Goal: Task Accomplishment & Management: Use online tool/utility

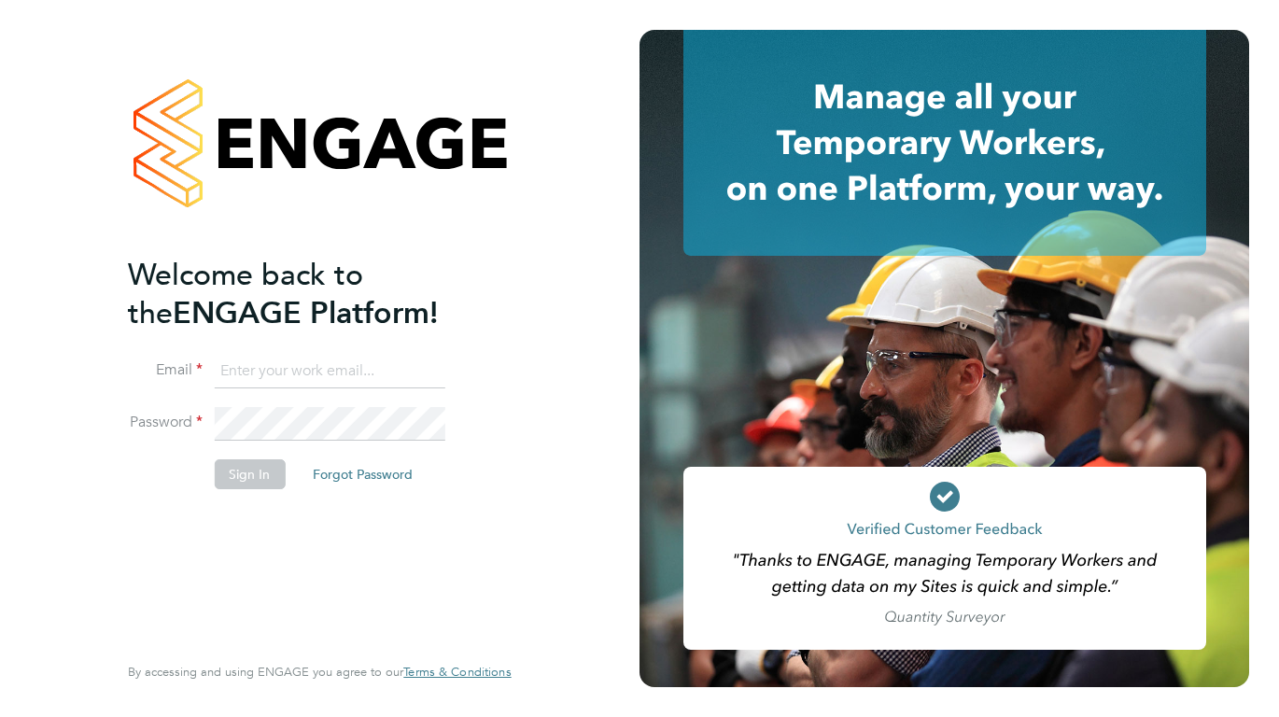
click at [272, 341] on ng-template "Welcome back to the ENGAGE Platform! Email Password Sign In Forgot Password" at bounding box center [310, 382] width 364 height 252
click at [268, 367] on input at bounding box center [329, 372] width 231 height 34
type input "[PERSON_NAME][EMAIL_ADDRESS][PERSON_NAME][DOMAIN_NAME]"
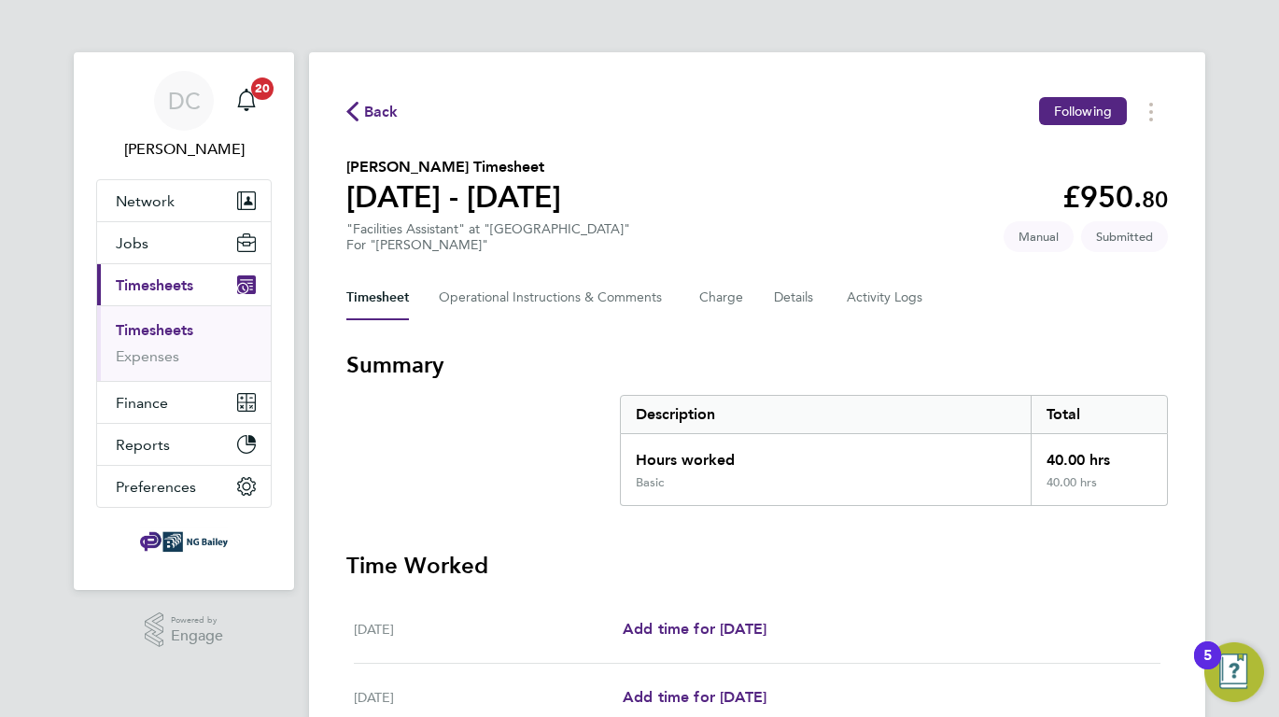
click at [172, 321] on link "Timesheets" at bounding box center [154, 330] width 77 height 18
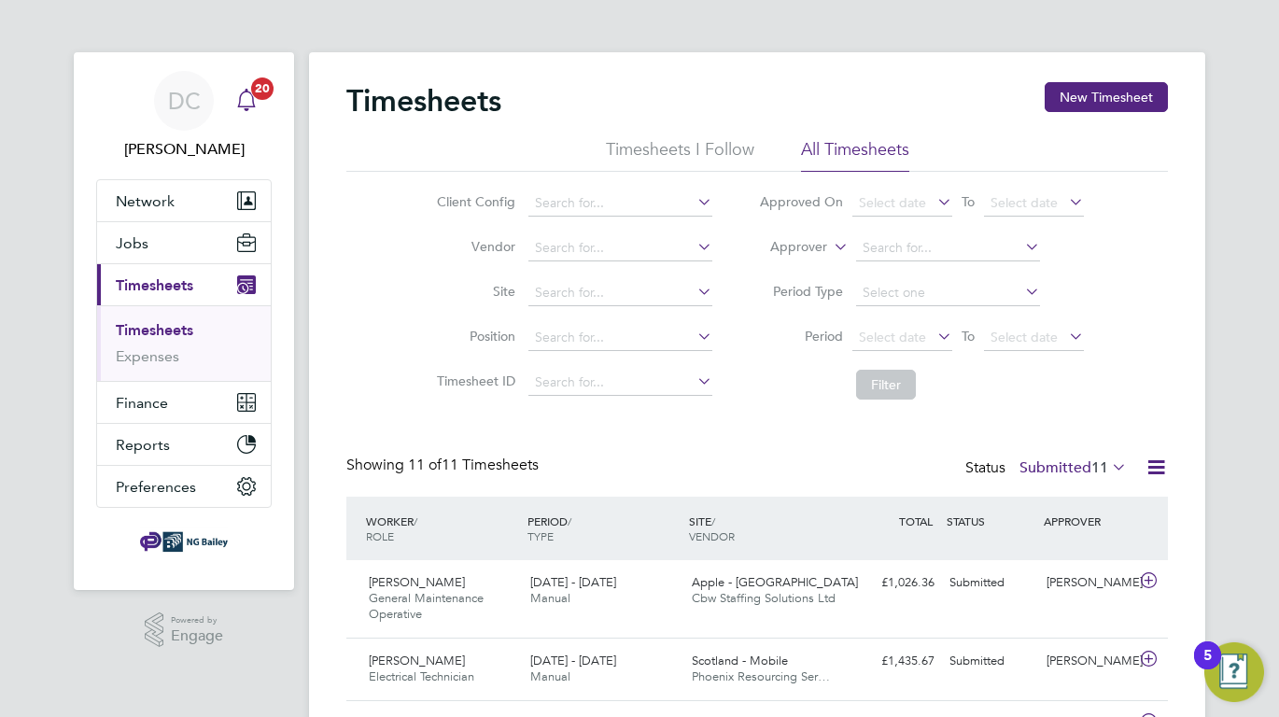
click at [256, 104] on icon "Main navigation" at bounding box center [246, 100] width 22 height 22
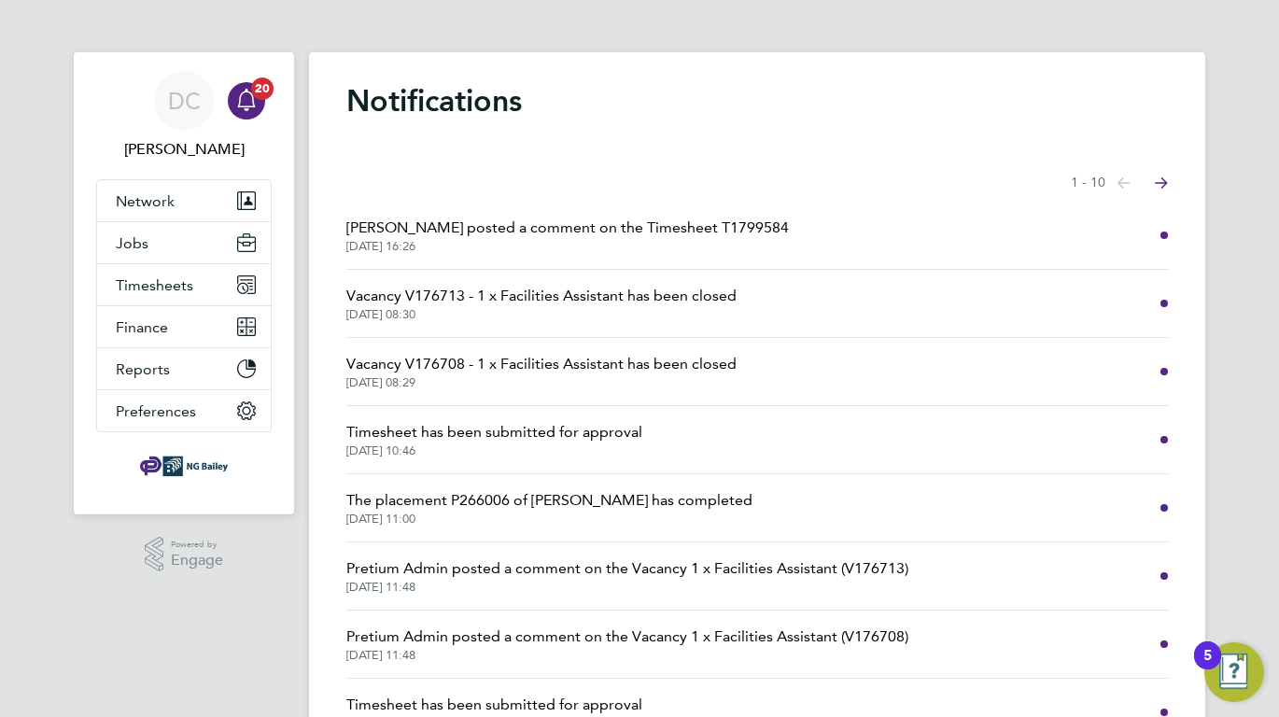
click at [595, 246] on span "[DATE] 16:26" at bounding box center [567, 246] width 443 height 15
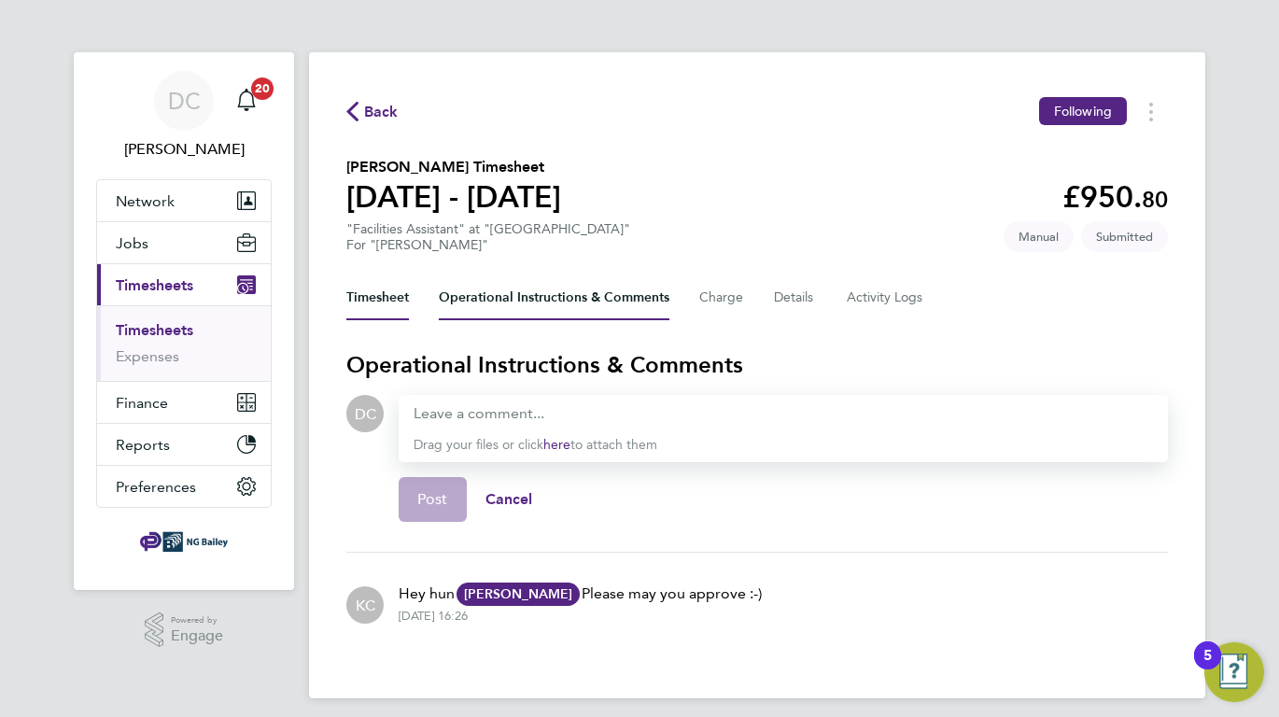
click at [382, 294] on button "Timesheet" at bounding box center [377, 297] width 63 height 45
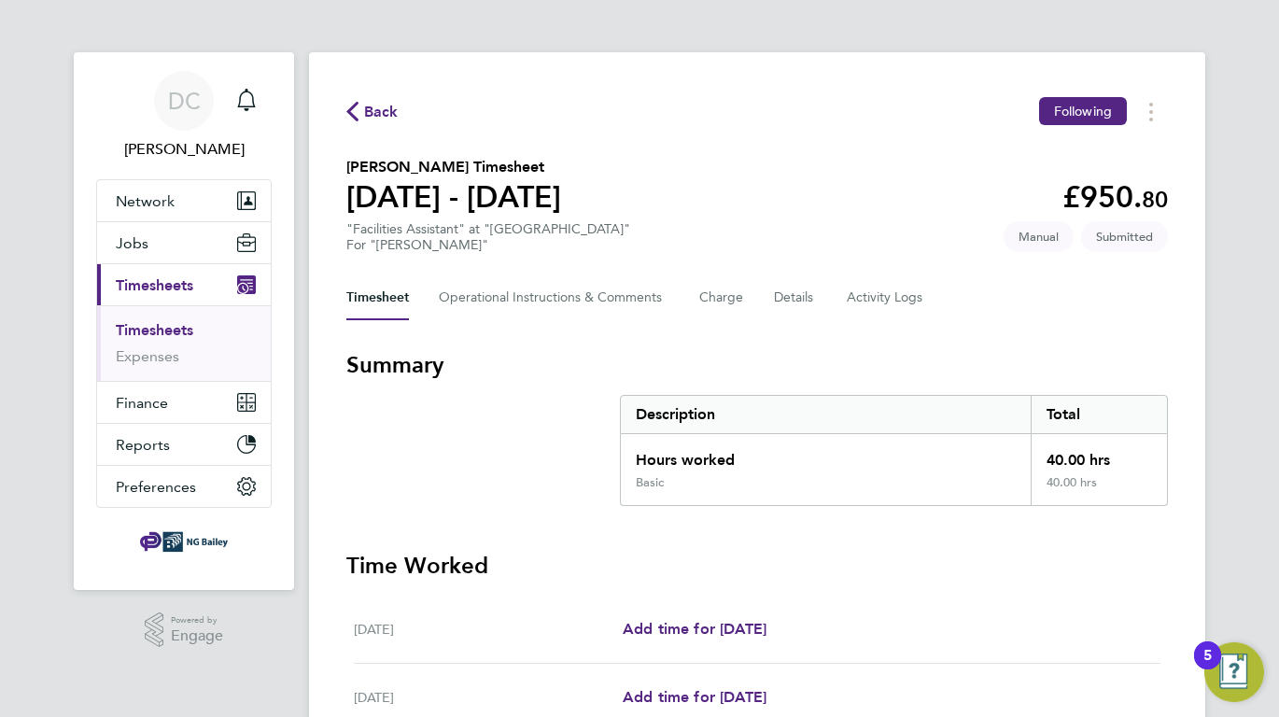
scroll to position [632, 0]
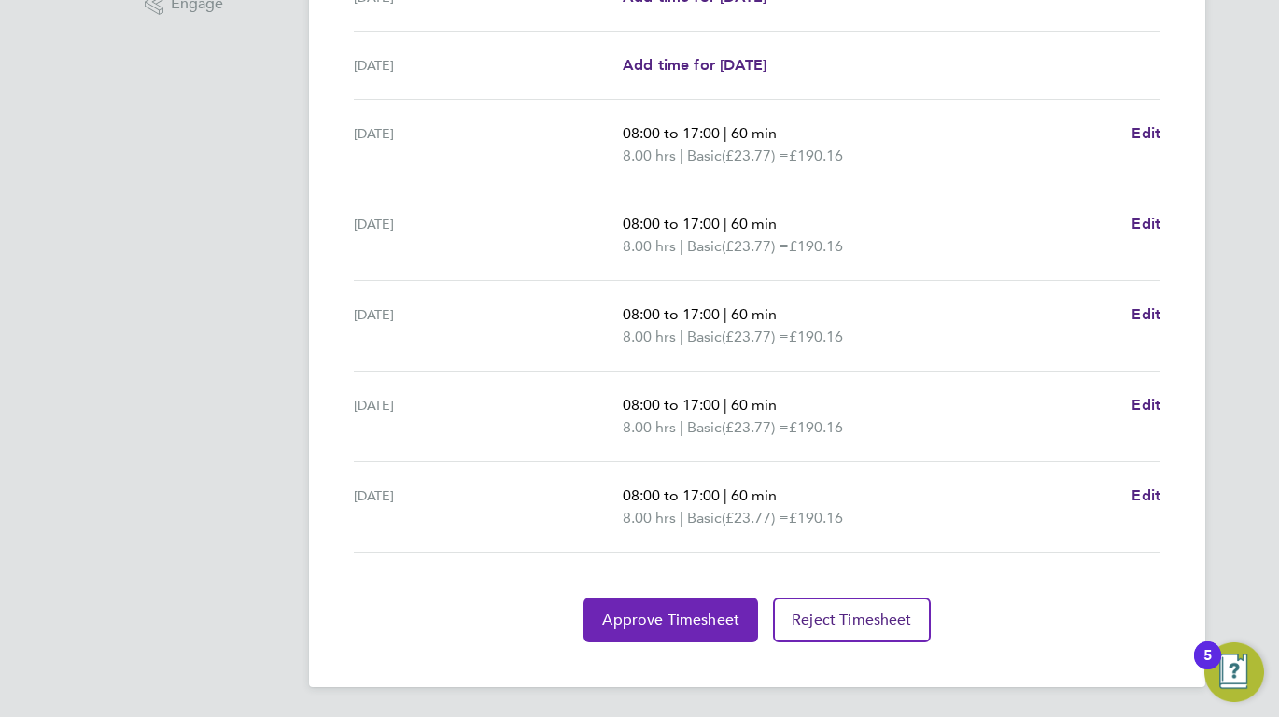
click at [713, 603] on button "Approve Timesheet" at bounding box center [671, 620] width 175 height 45
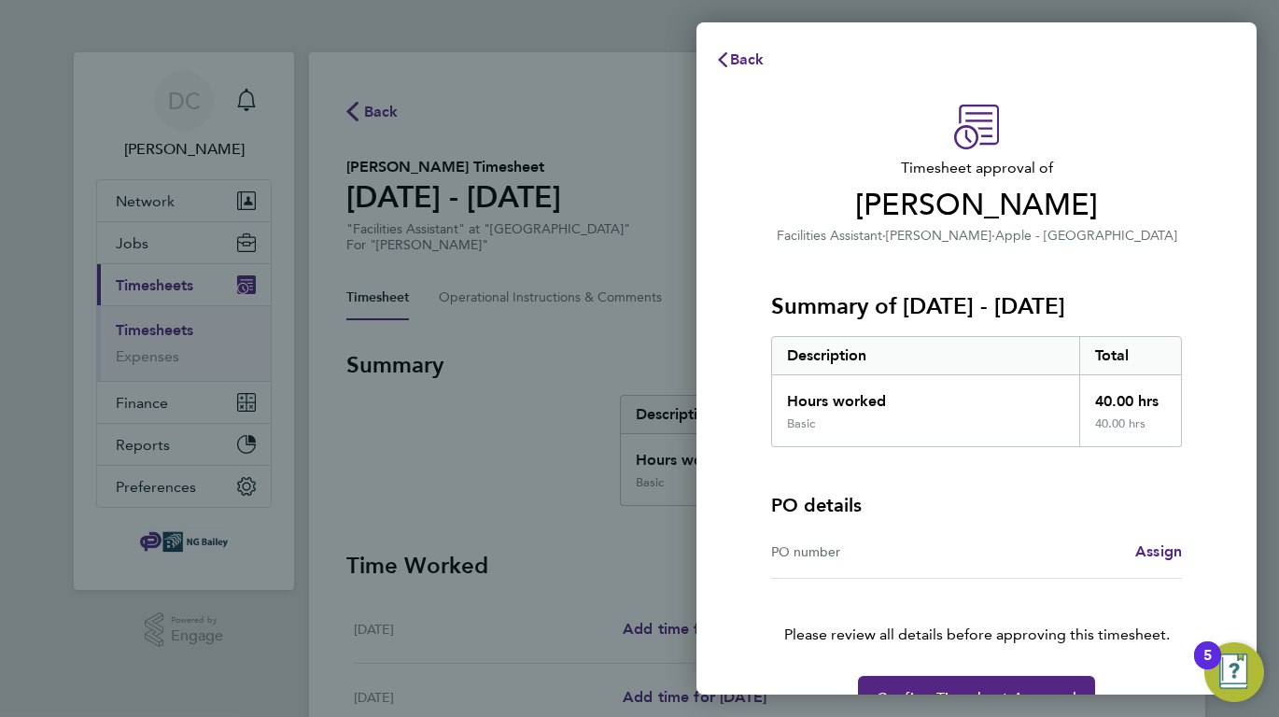
scroll to position [49, 0]
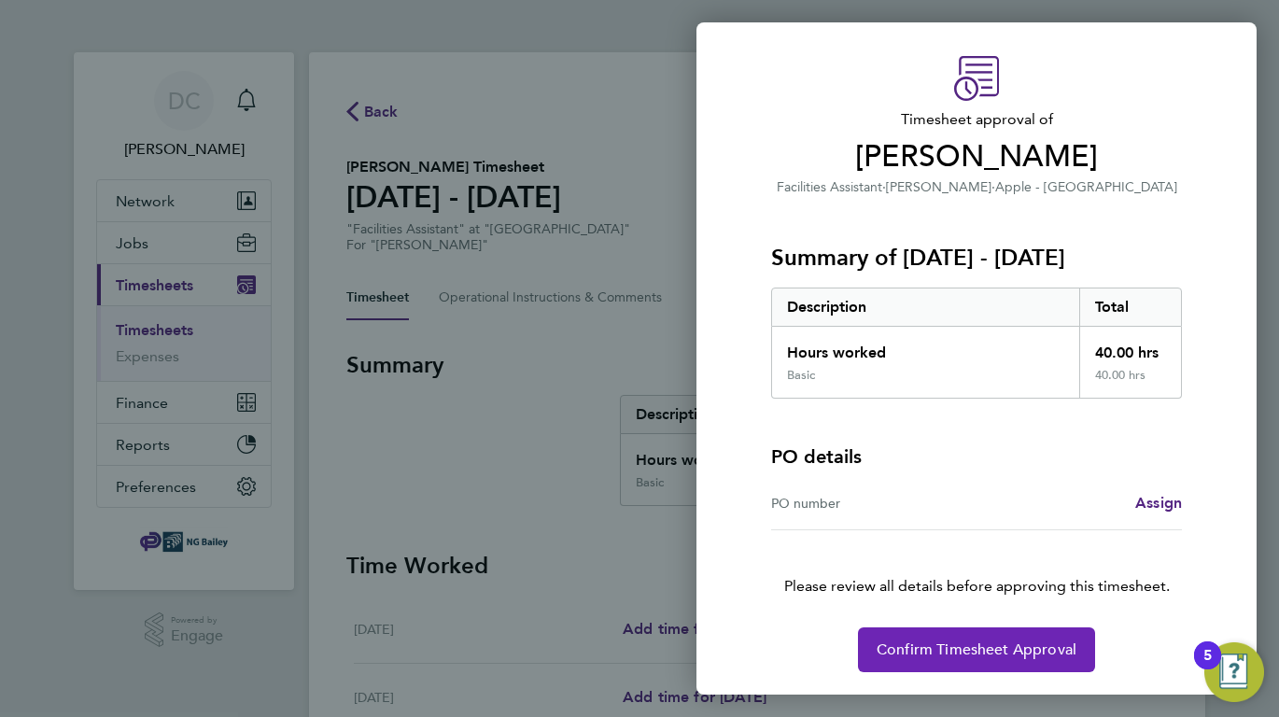
click at [945, 646] on span "Confirm Timesheet Approval" at bounding box center [977, 650] width 200 height 19
